Goal: Task Accomplishment & Management: Manage account settings

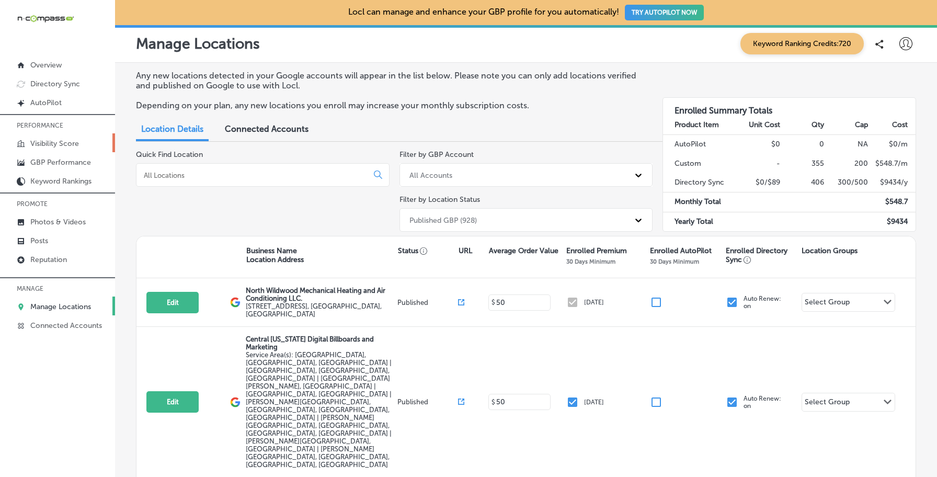
click at [96, 143] on link "Visibility Score" at bounding box center [57, 142] width 115 height 19
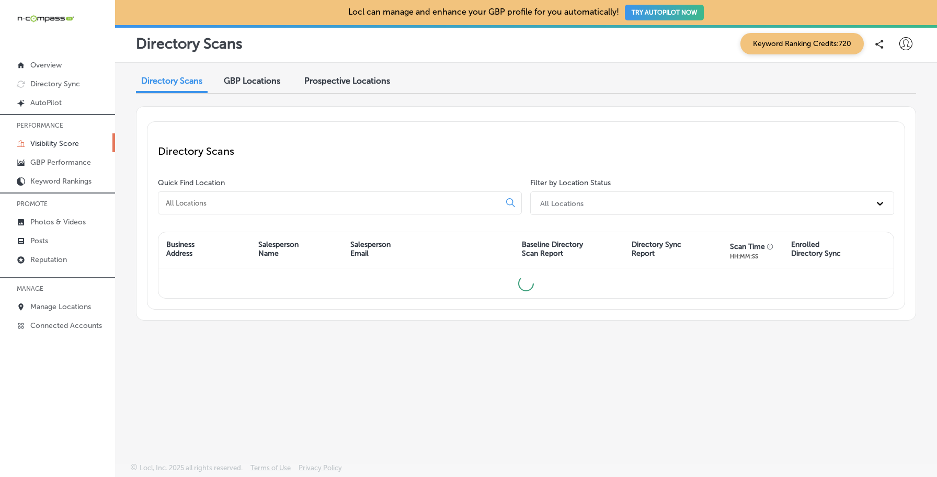
click at [256, 86] on div "GBP Locations" at bounding box center [252, 82] width 72 height 22
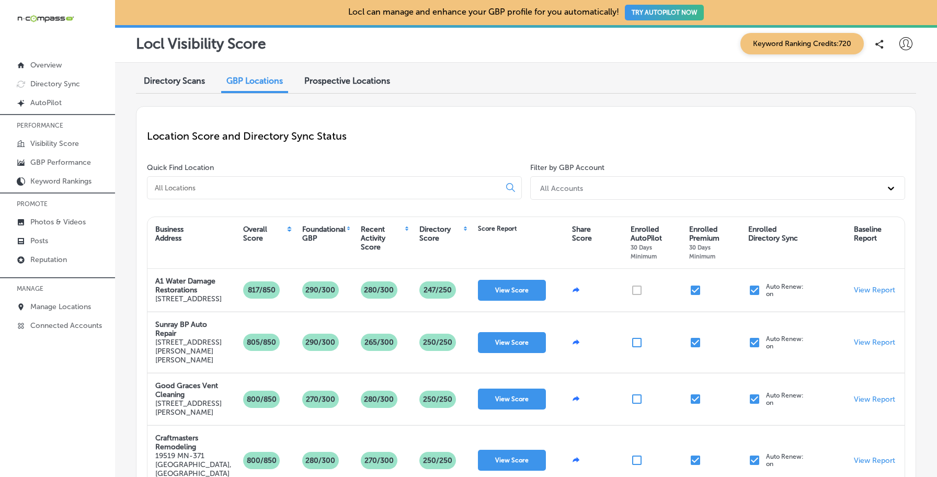
click at [898, 47] on div at bounding box center [905, 43] width 21 height 21
click at [896, 140] on p "Log Out" at bounding box center [882, 135] width 31 height 13
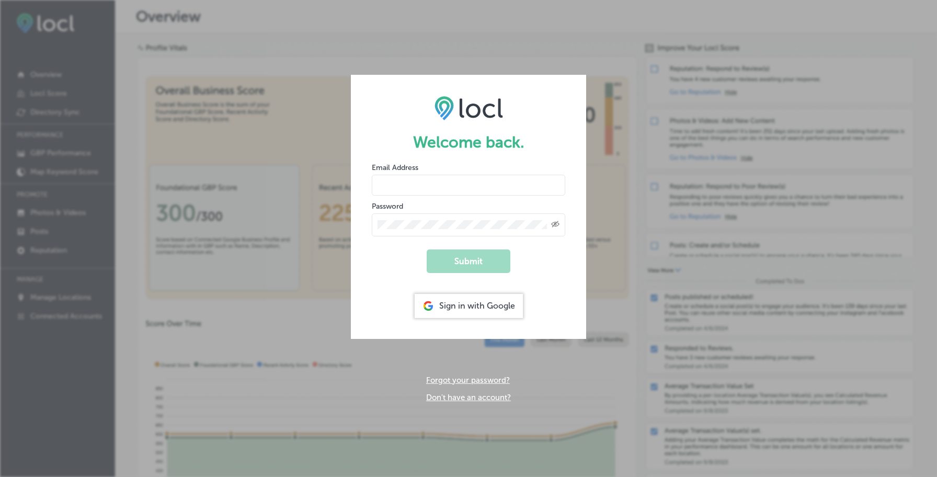
type input "[EMAIL_ADDRESS][DOMAIN_NAME]"
